Goal: Task Accomplishment & Management: Manage account settings

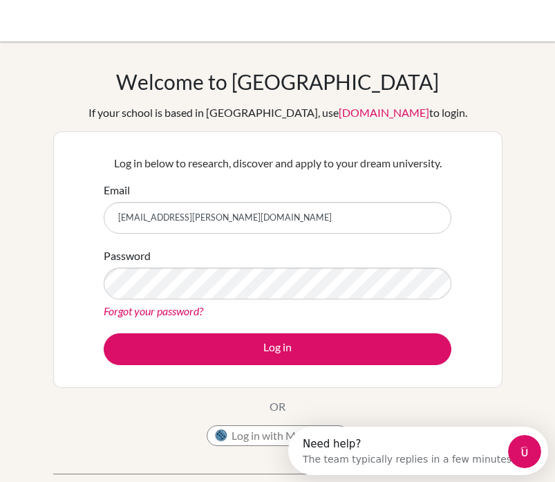
type input "[EMAIL_ADDRESS][PERSON_NAME][DOMAIN_NAME]"
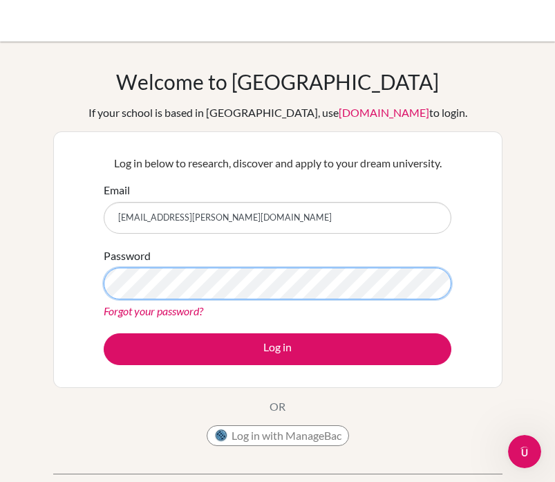
click at [104, 333] on button "Log in" at bounding box center [277, 349] width 347 height 32
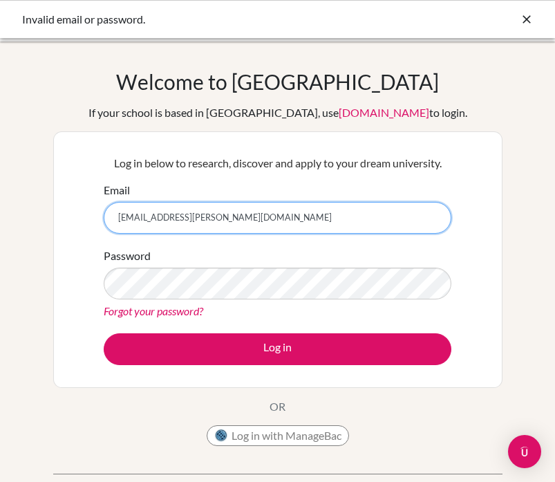
click at [193, 225] on input "[EMAIL_ADDRESS][PERSON_NAME][DOMAIN_NAME]" at bounding box center [277, 218] width 347 height 32
type input "[EMAIL_ADDRESS][DOMAIN_NAME]"
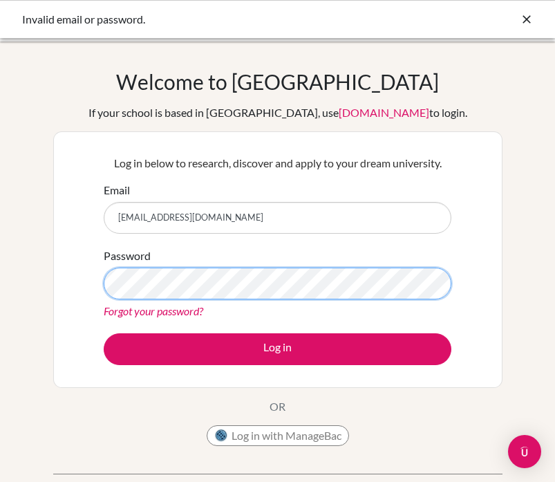
click at [104, 333] on button "Log in" at bounding box center [277, 349] width 347 height 32
